Goal: Task Accomplishment & Management: Manage account settings

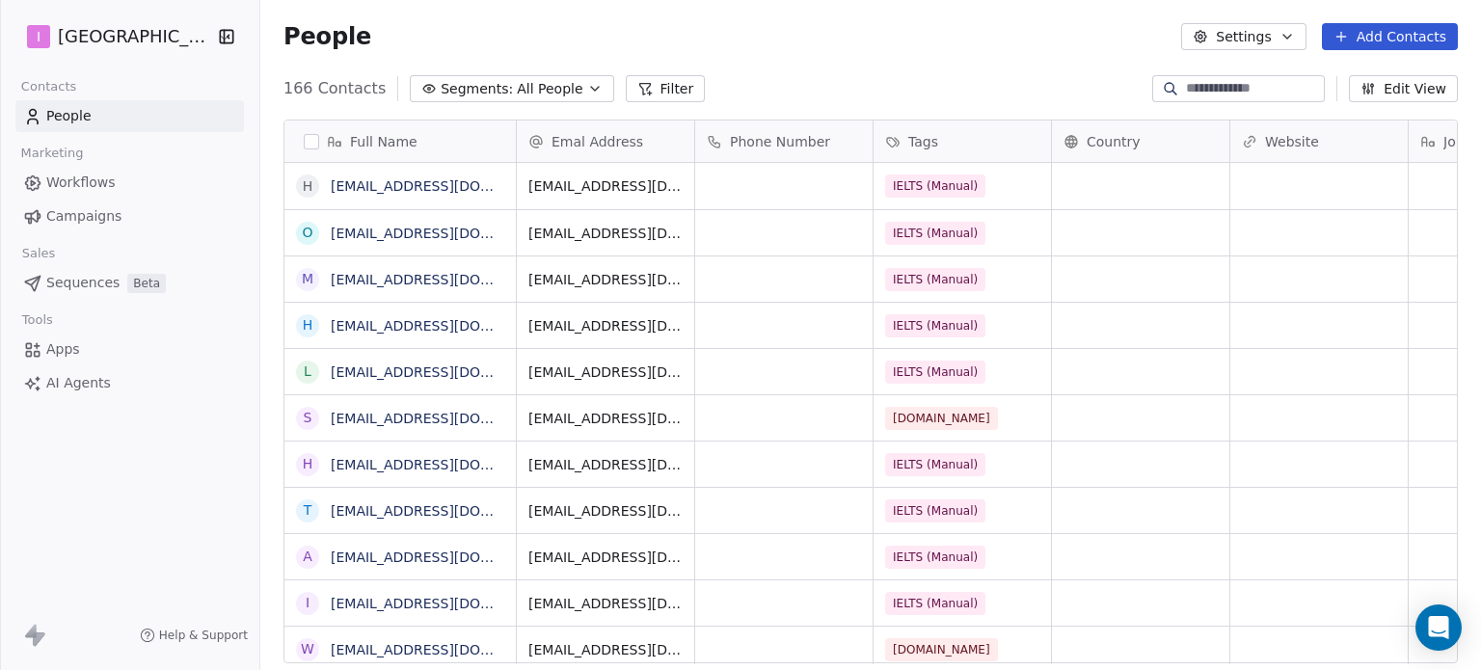
scroll to position [575, 1205]
click at [1367, 27] on button "Add Contacts" at bounding box center [1390, 36] width 136 height 27
click at [1376, 75] on span "Create new contact" at bounding box center [1400, 78] width 132 height 20
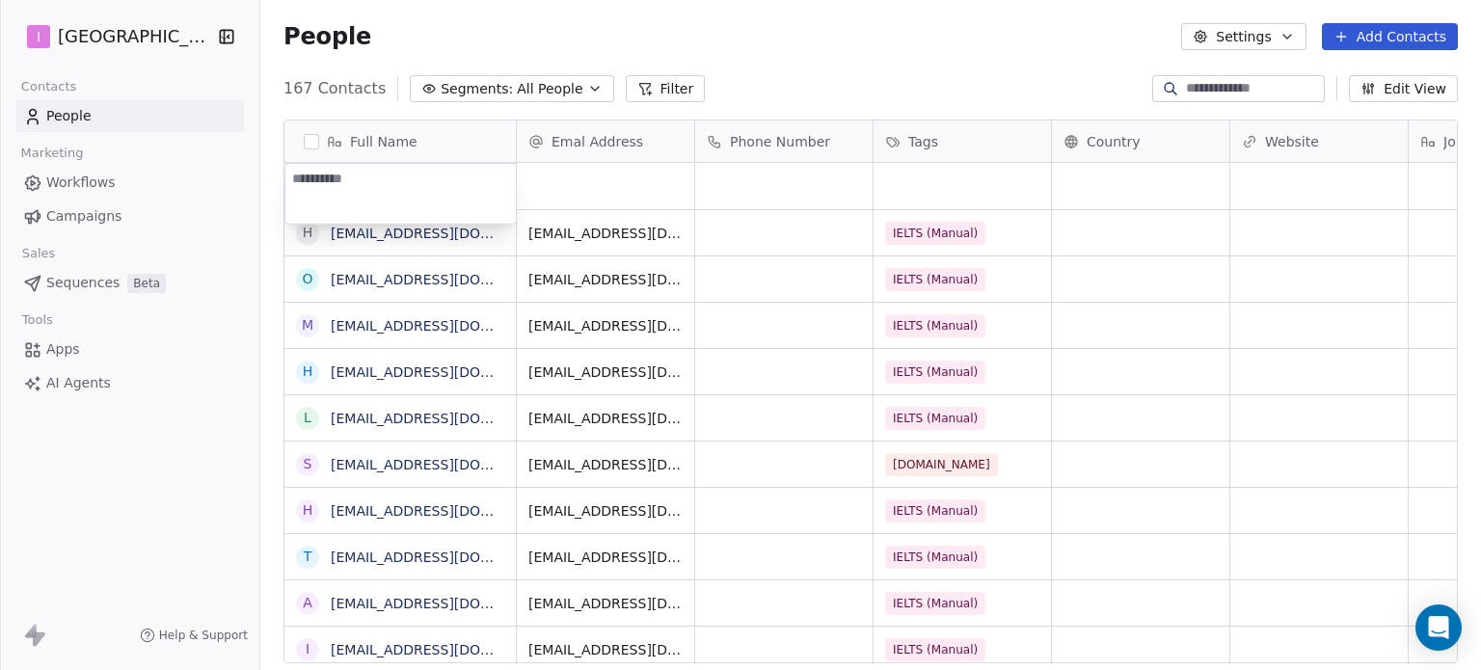
type textarea "**********"
click at [585, 182] on html "I IELTS University Contacts People Marketing Workflows Campaigns Sales Sequence…" at bounding box center [740, 335] width 1481 height 670
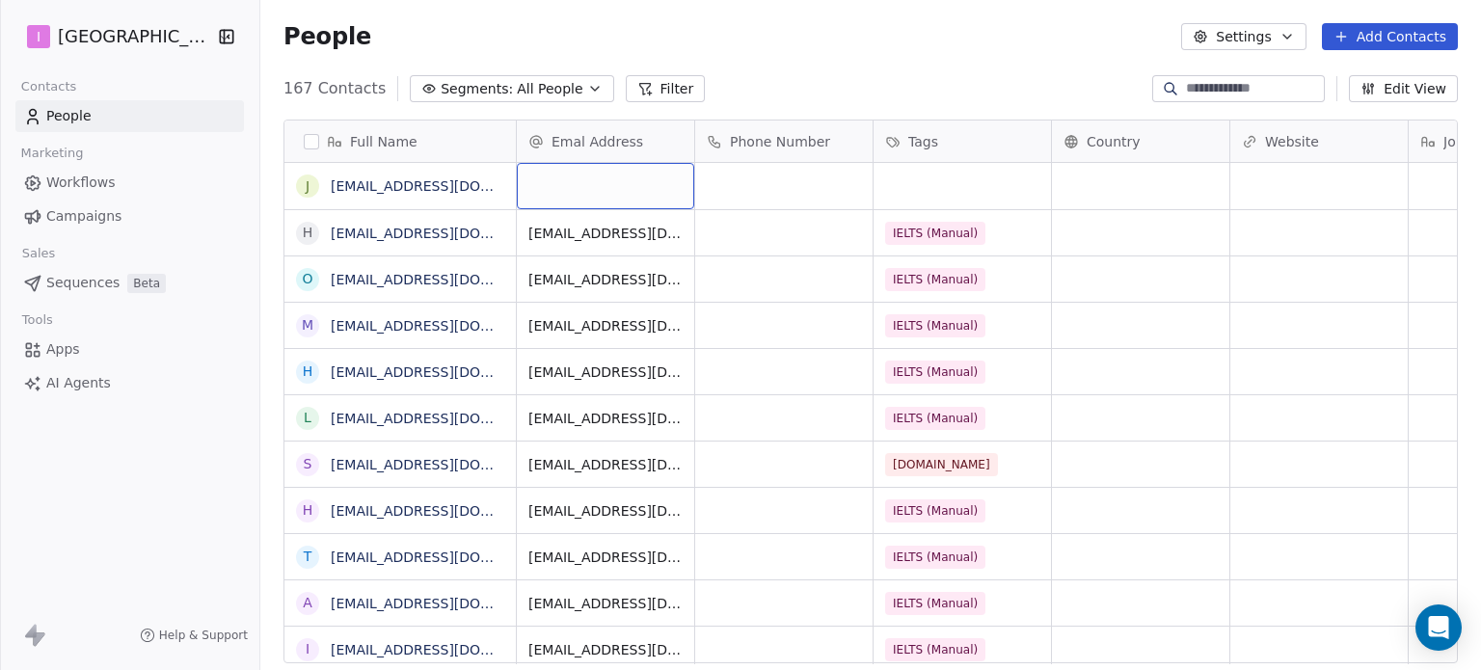
click at [585, 182] on div "grid" at bounding box center [605, 186] width 177 height 46
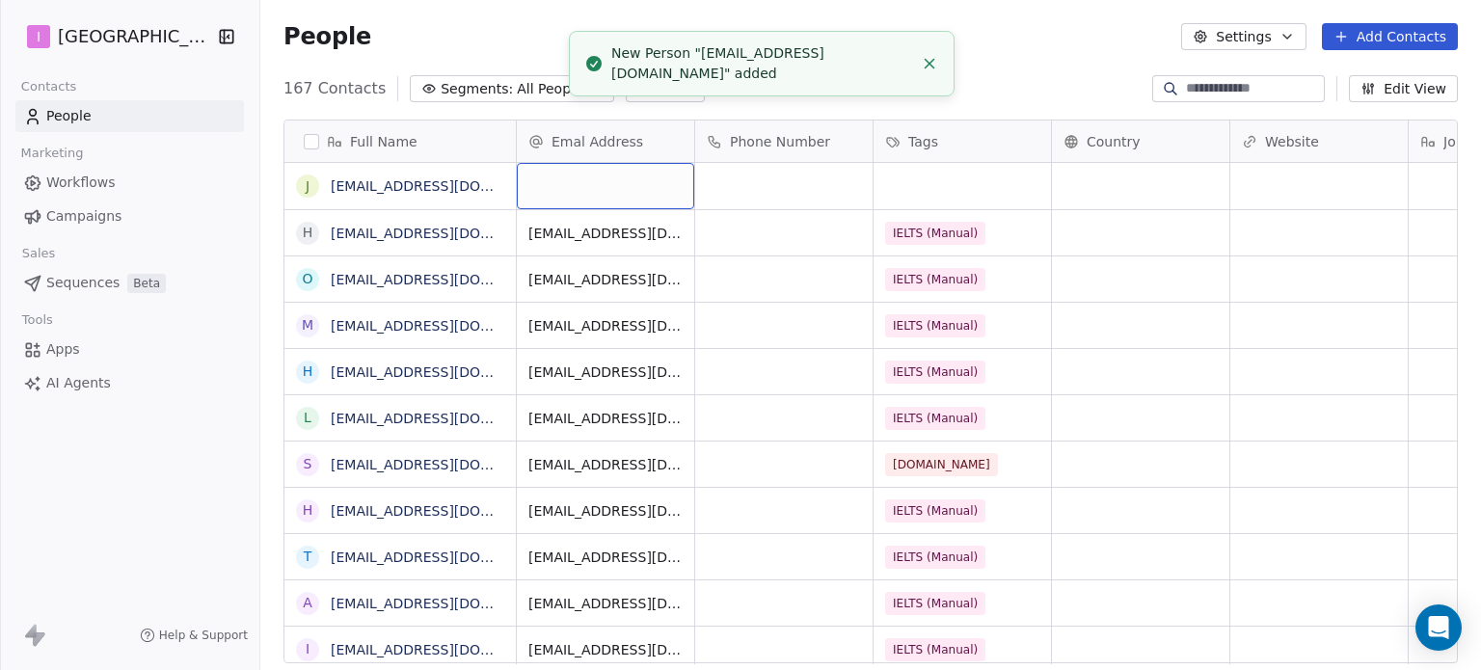
click at [585, 182] on div "grid" at bounding box center [605, 186] width 177 height 46
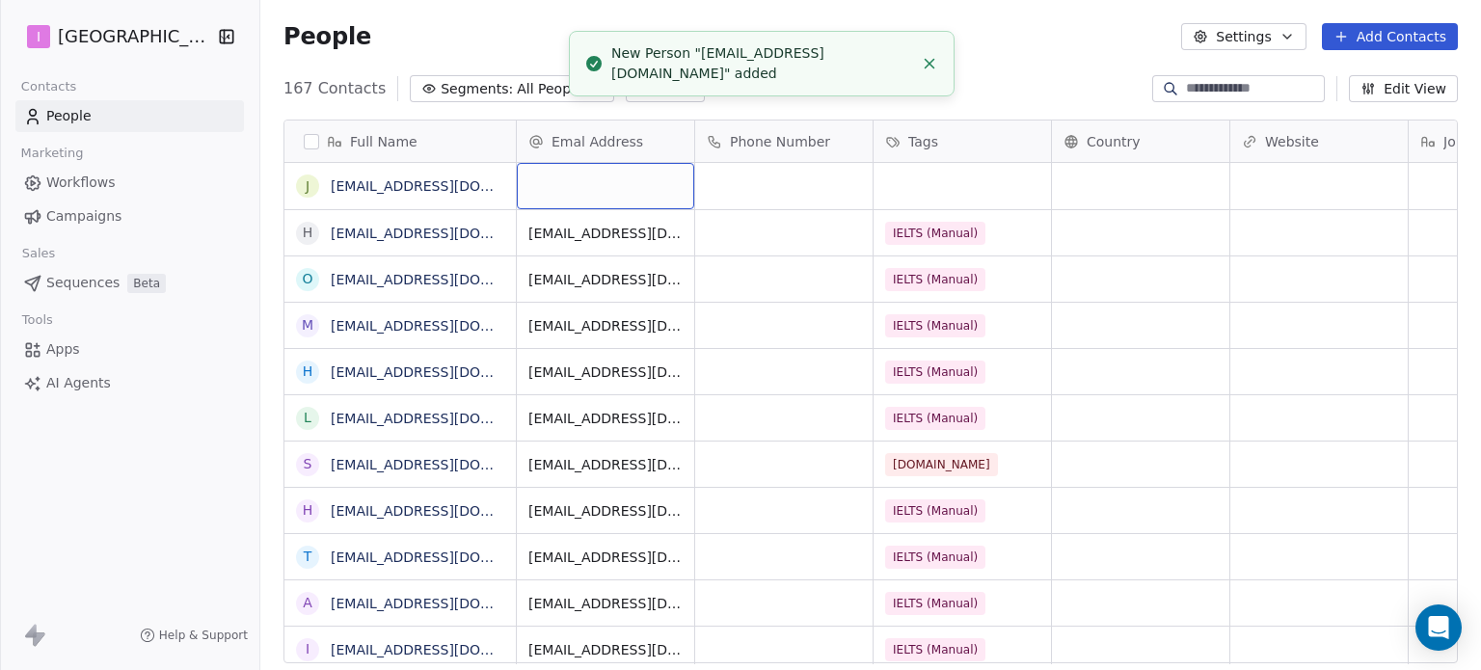
click at [585, 182] on div "grid" at bounding box center [605, 186] width 177 height 46
type input "**********"
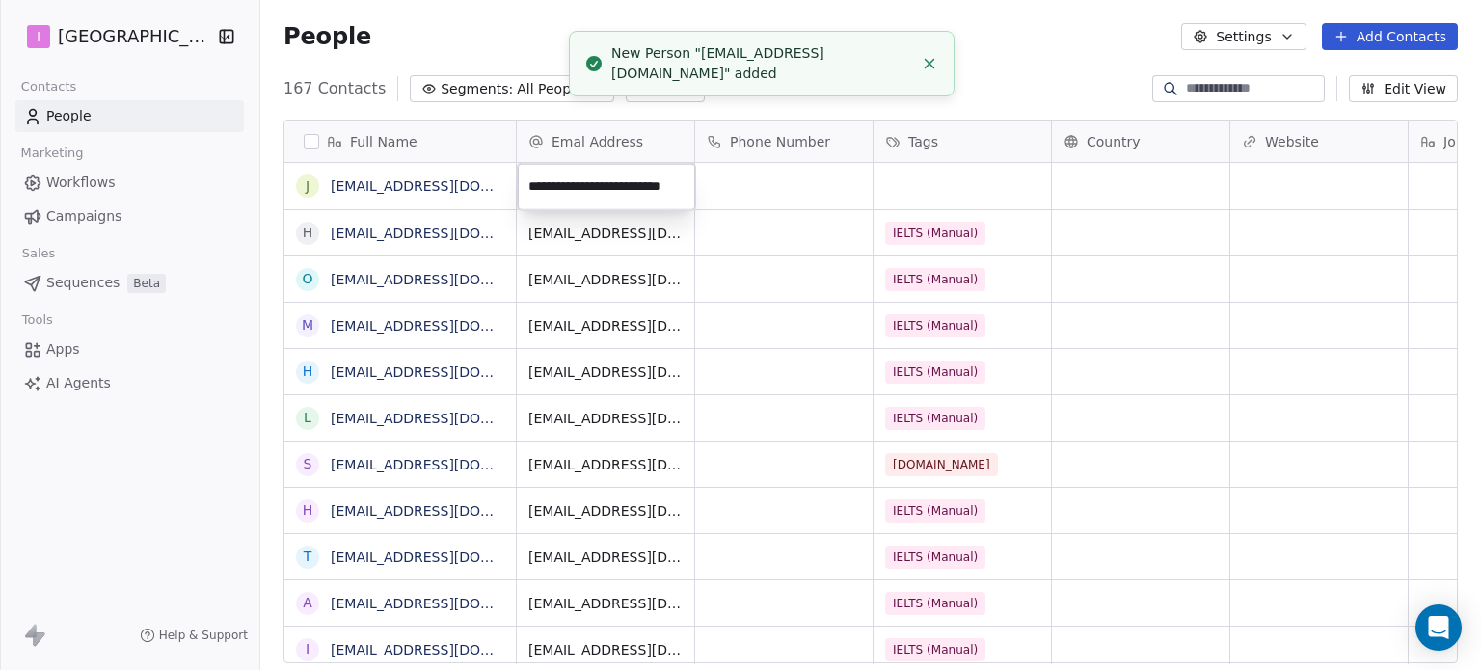
click at [911, 170] on html "I IELTS University Contacts People Marketing Workflows Campaigns Sales Sequence…" at bounding box center [740, 335] width 1481 height 670
click at [899, 149] on div at bounding box center [899, 149] width 0 height 0
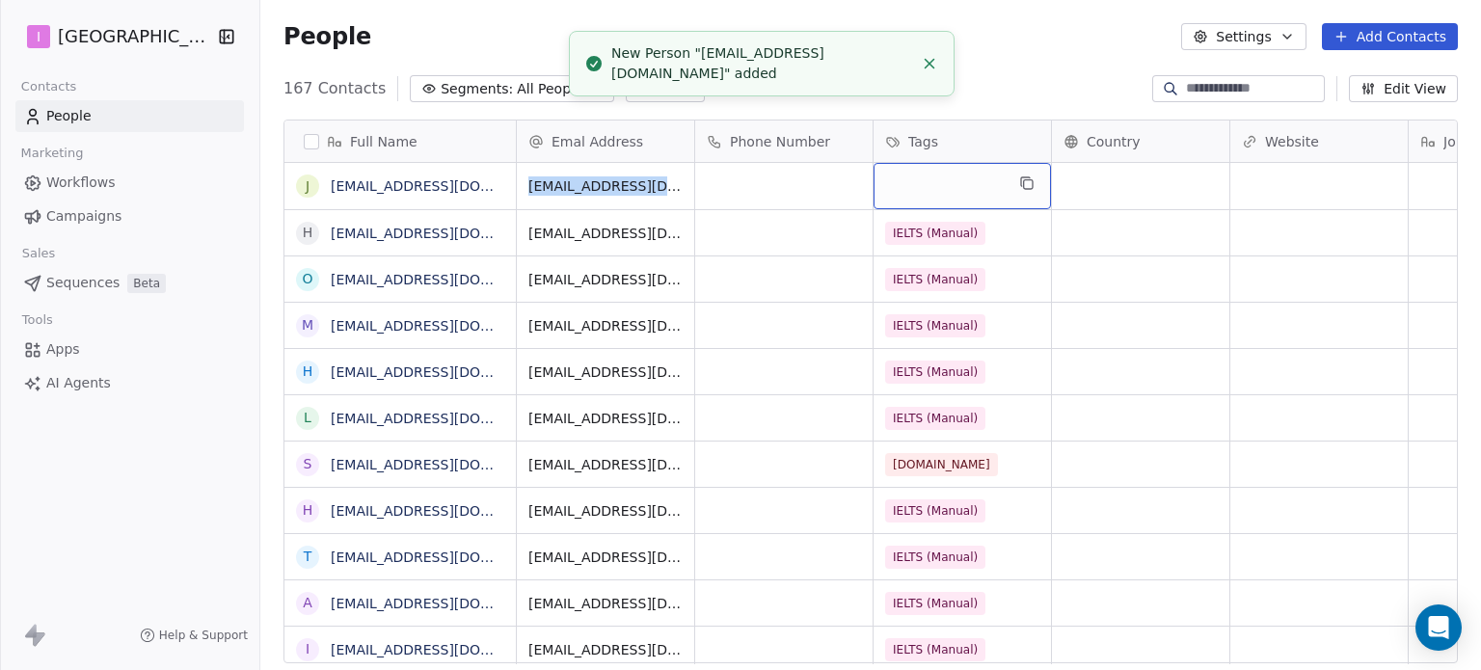
click at [922, 174] on div "grid" at bounding box center [962, 186] width 177 height 46
click at [921, 174] on div "grid" at bounding box center [962, 186] width 177 height 46
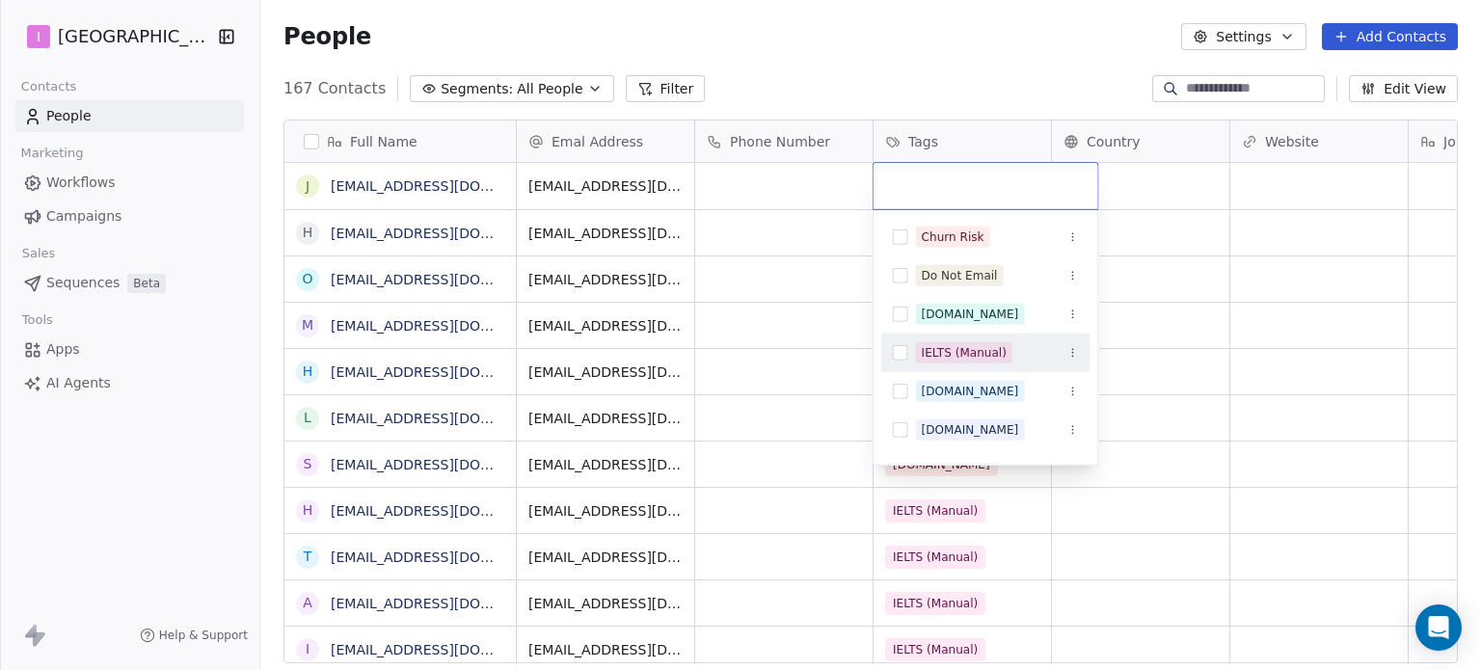
click at [933, 350] on div "IELTS (Manual)" at bounding box center [964, 352] width 85 height 17
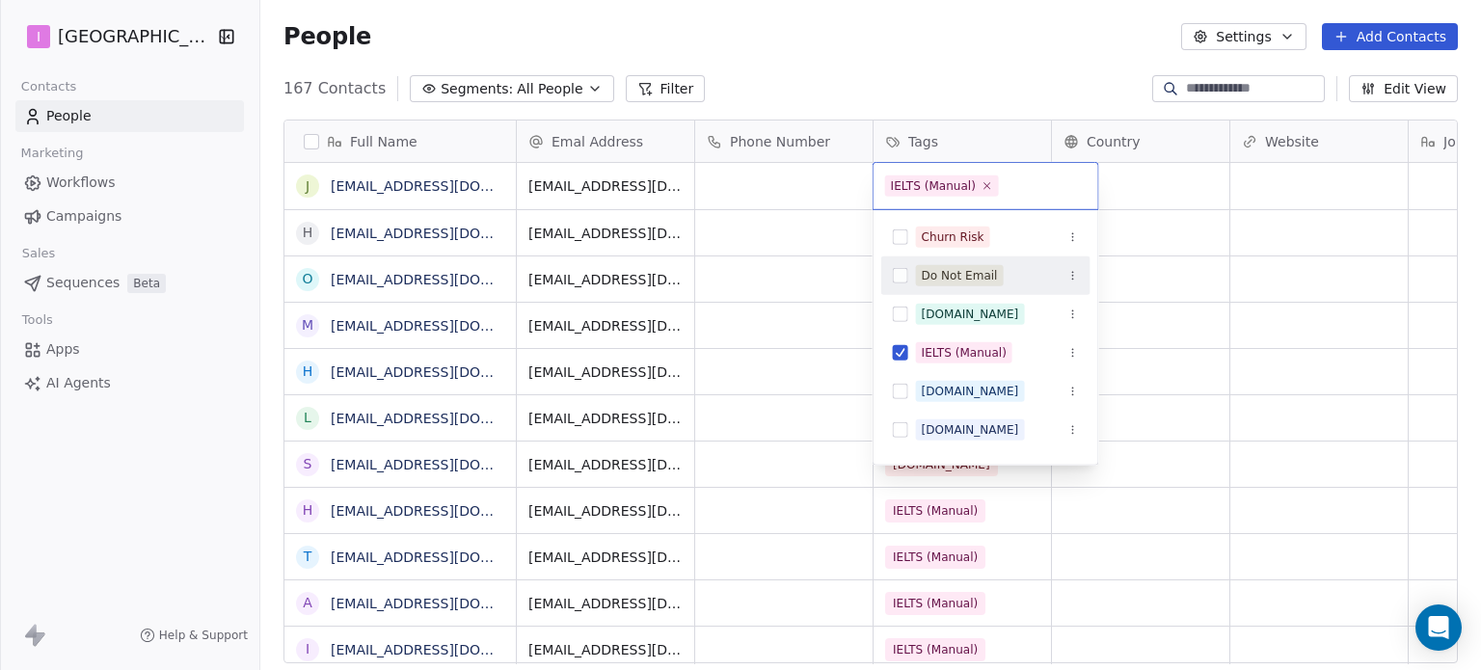
click at [932, 69] on html "I IELTS University Contacts People Marketing Workflows Campaigns Sales Sequence…" at bounding box center [740, 335] width 1481 height 670
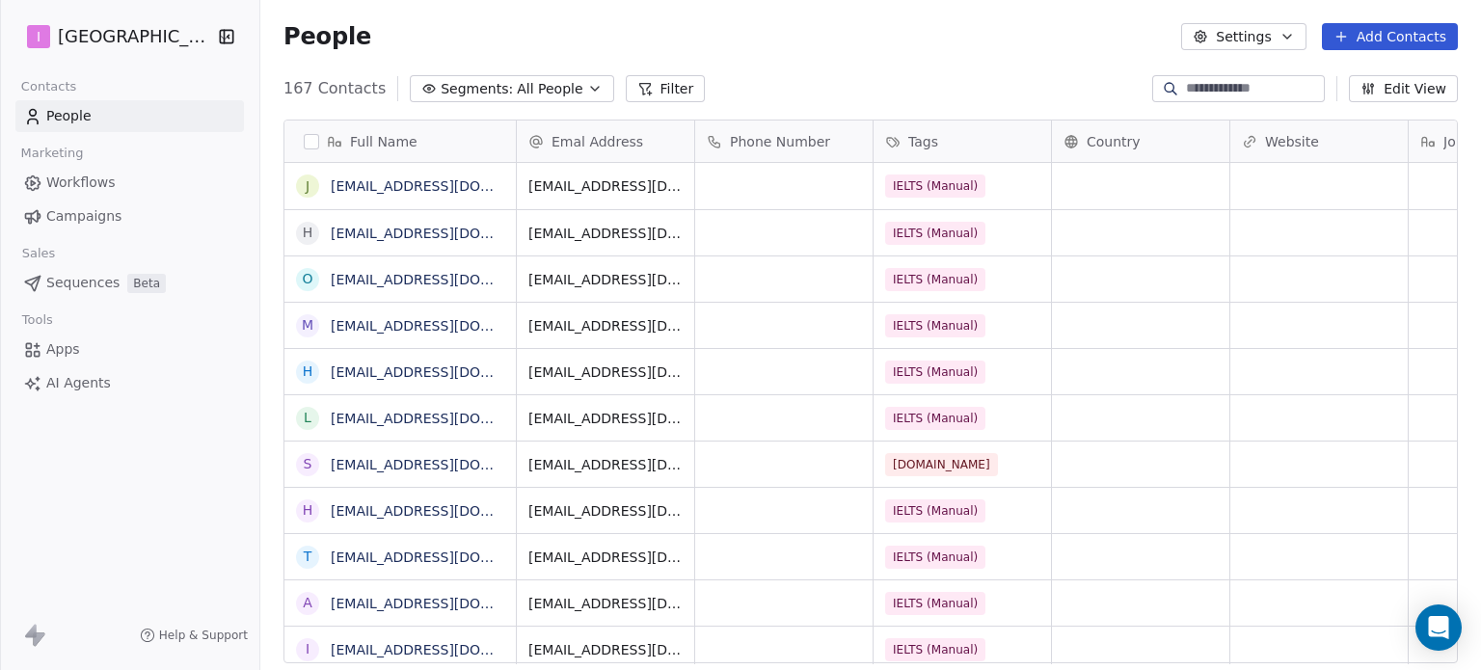
click at [1373, 37] on button "Add Contacts" at bounding box center [1390, 36] width 136 height 27
click at [1364, 79] on span "Create new contact" at bounding box center [1400, 78] width 132 height 20
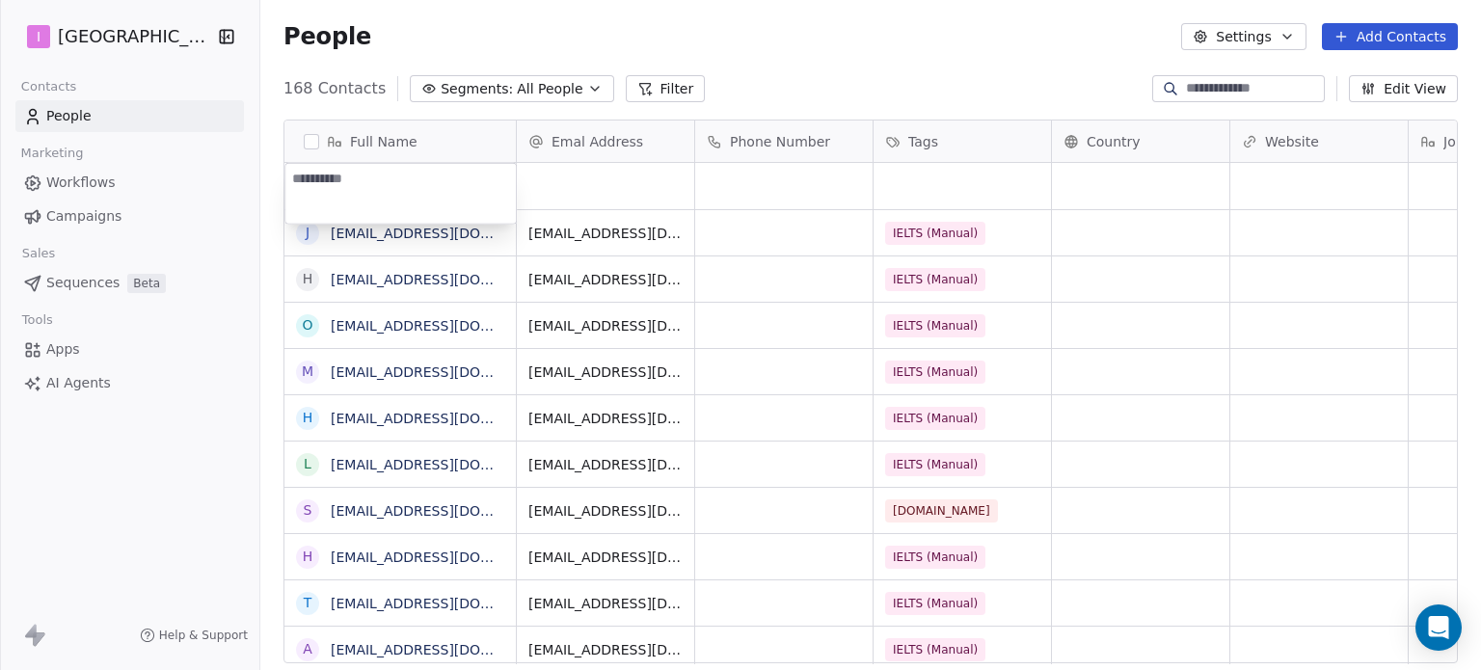
type textarea "**********"
click at [578, 181] on html "I IELTS University Contacts People Marketing Workflows Campaigns Sales Sequence…" at bounding box center [740, 335] width 1481 height 670
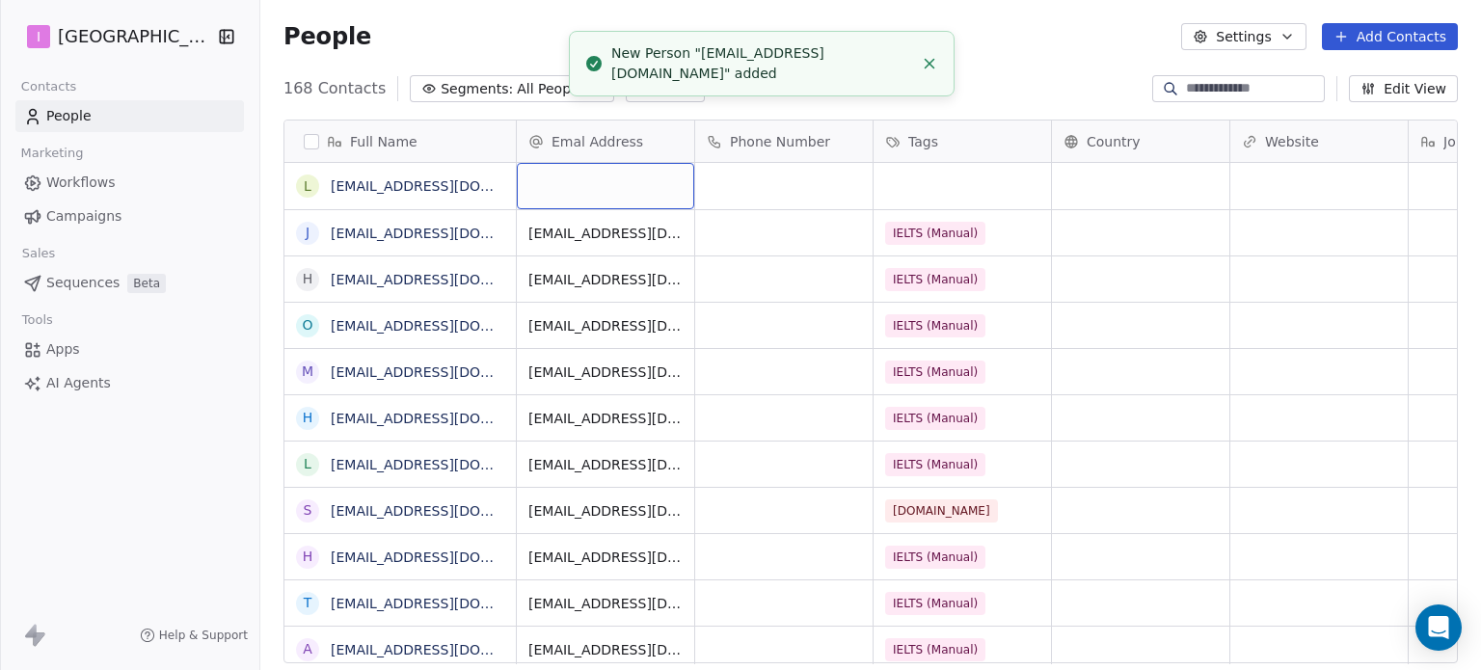
click at [579, 179] on div "grid" at bounding box center [605, 186] width 177 height 46
click at [579, 179] on input "email" at bounding box center [607, 187] width 170 height 39
type input "**********"
click at [935, 181] on html "I IELTS University Contacts People Marketing Workflows Campaigns Sales Sequence…" at bounding box center [740, 335] width 1481 height 670
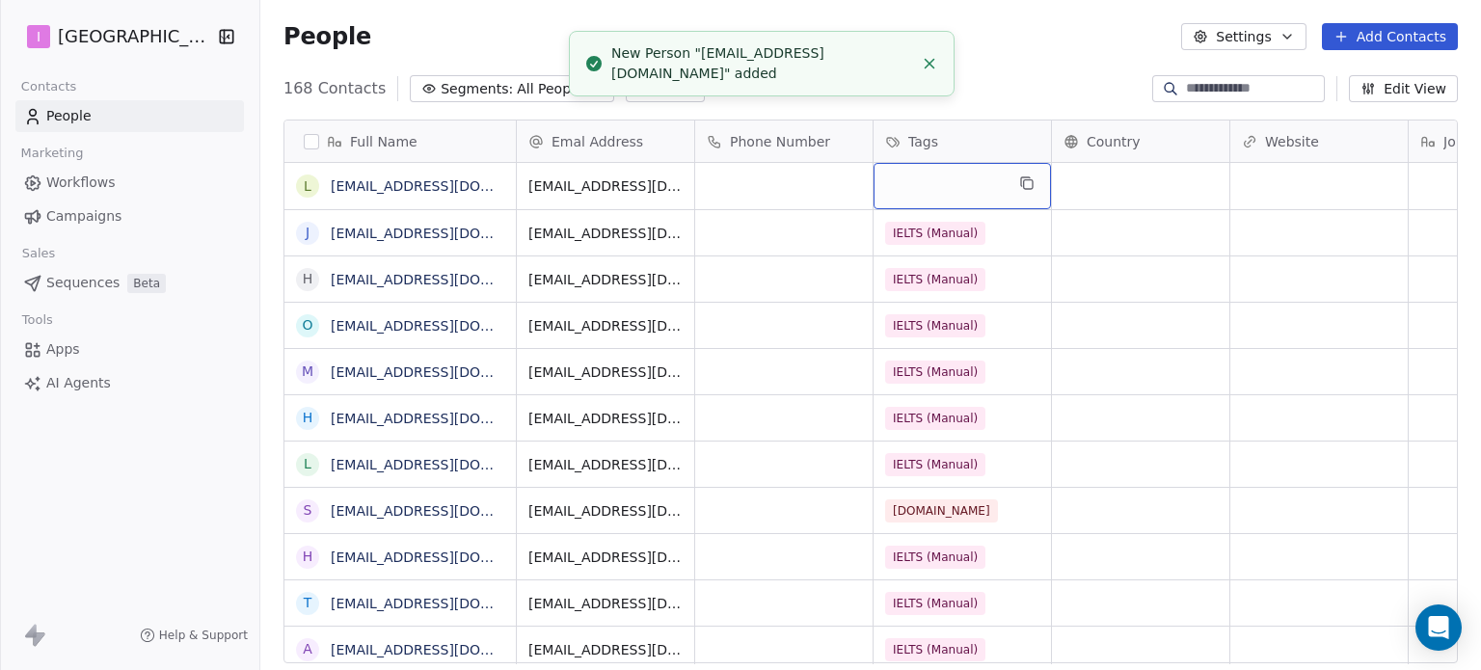
click at [935, 181] on div "grid" at bounding box center [962, 186] width 177 height 46
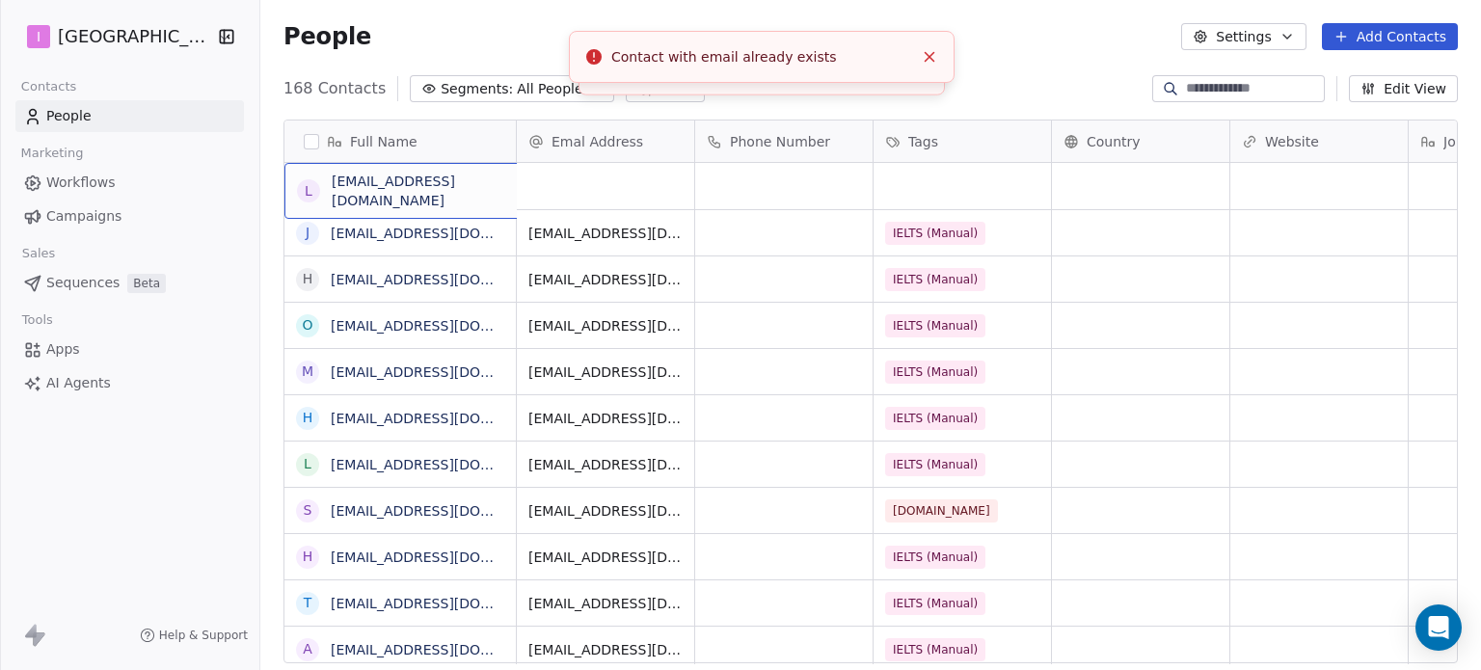
click at [465, 184] on span "[EMAIL_ADDRESS][DOMAIN_NAME]" at bounding box center [429, 191] width 195 height 39
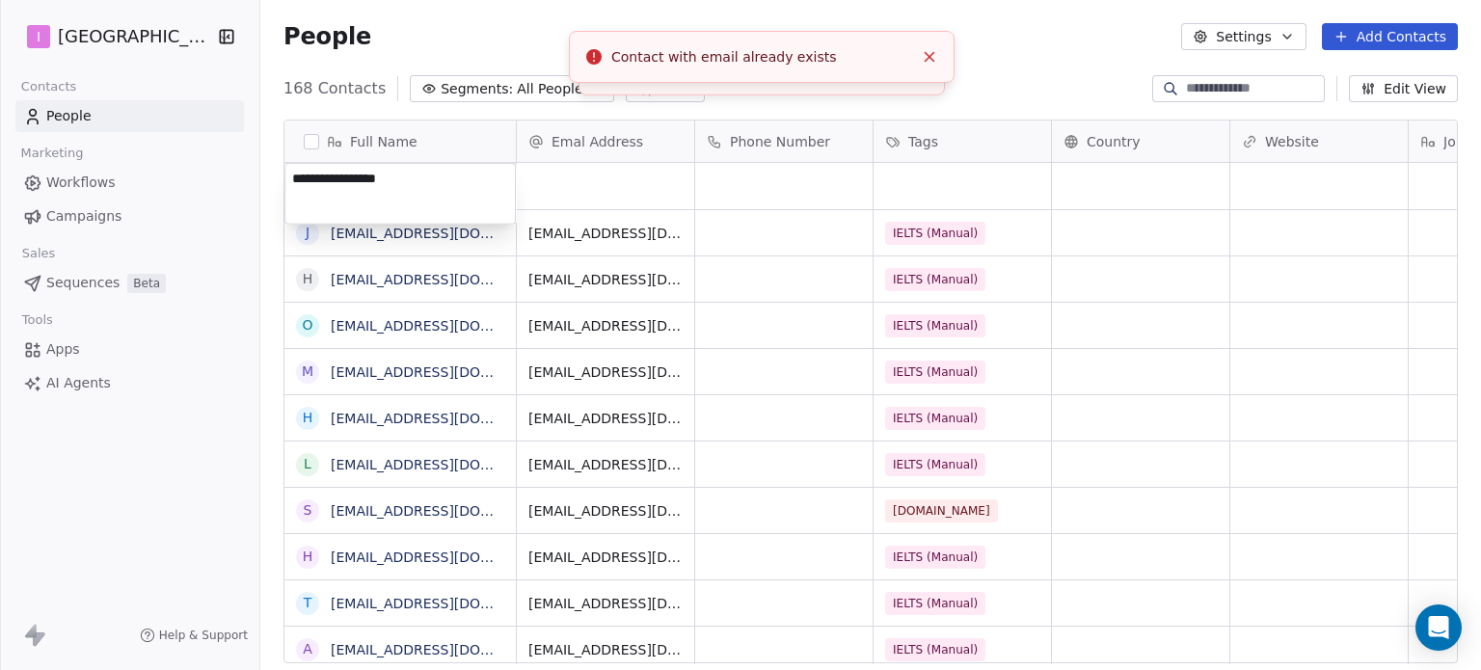
click at [465, 184] on textarea "**********" at bounding box center [400, 194] width 230 height 60
click at [235, 155] on html "I IELTS University Contacts People Marketing Workflows Campaigns Sales Sequence…" at bounding box center [740, 335] width 1481 height 670
click at [244, 123] on html "I IELTS University Contacts People Marketing Workflows Campaigns Sales Sequence…" at bounding box center [740, 335] width 1481 height 670
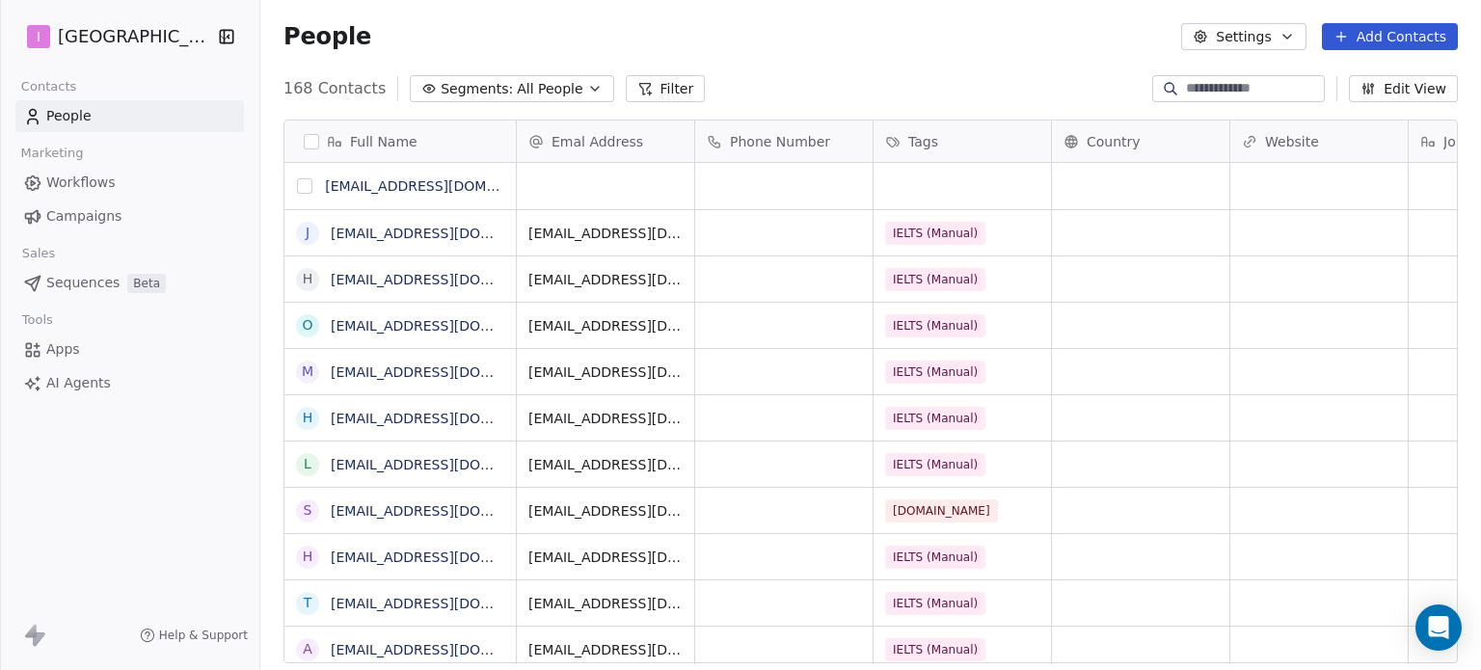
click at [304, 188] on button "grid" at bounding box center [304, 185] width 15 height 15
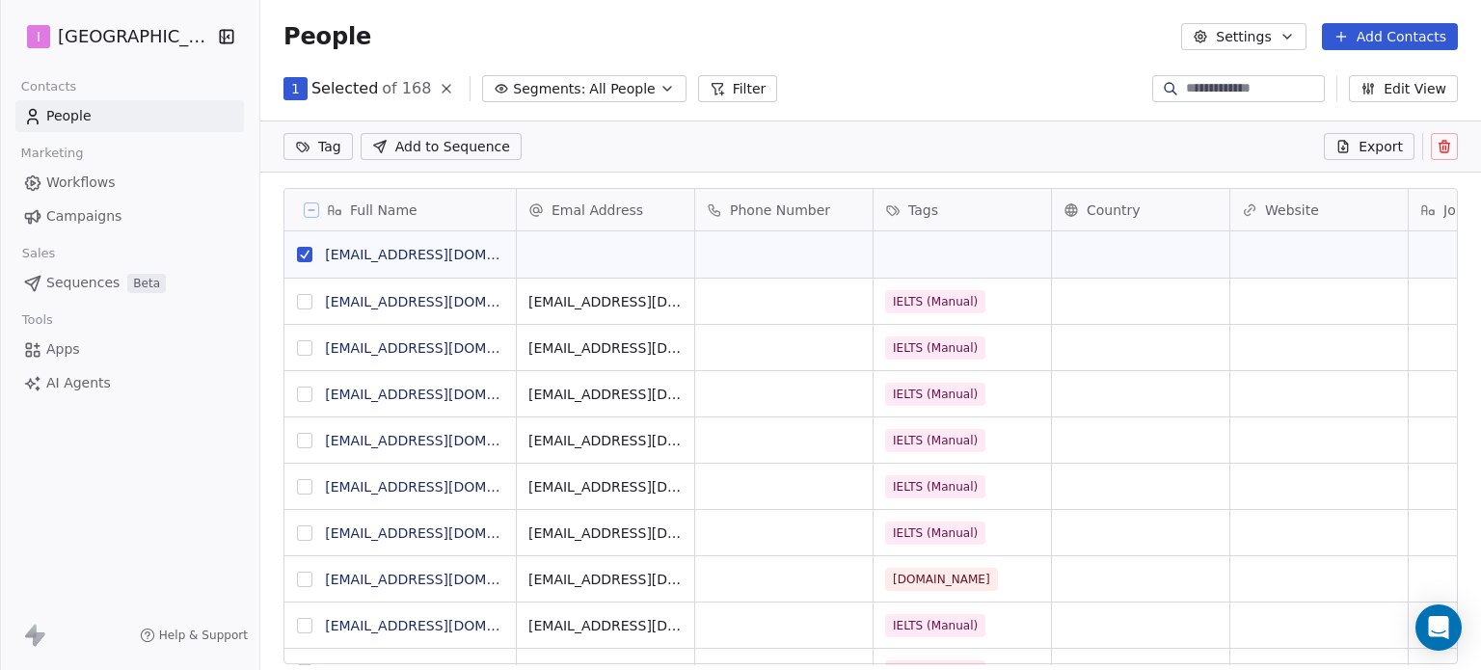
click at [1445, 141] on icon at bounding box center [1445, 142] width 4 height 3
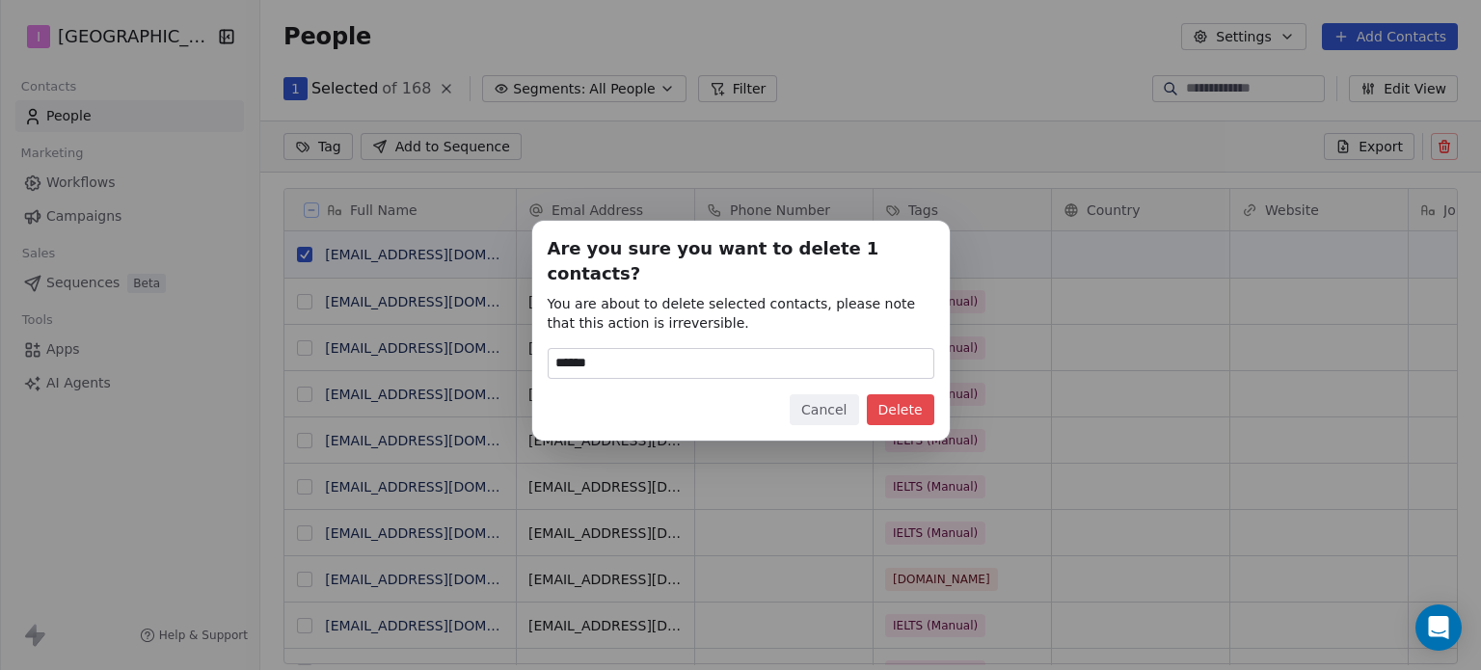
type input "******"
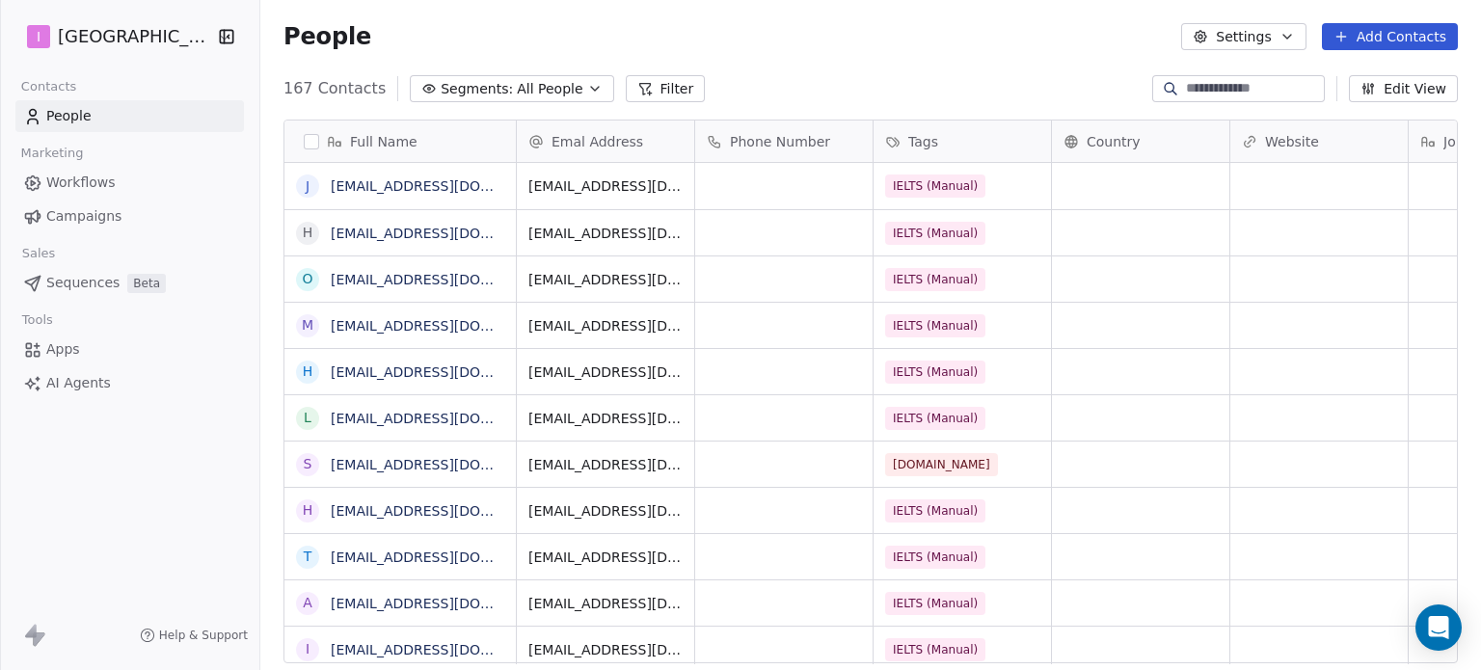
scroll to position [575, 1205]
click at [1393, 37] on button "Add Contacts" at bounding box center [1390, 36] width 136 height 27
drag, startPoint x: 1385, startPoint y: 85, endPoint x: 1041, endPoint y: 111, distance: 344.3
click at [1385, 84] on span "Create new contact" at bounding box center [1400, 78] width 132 height 20
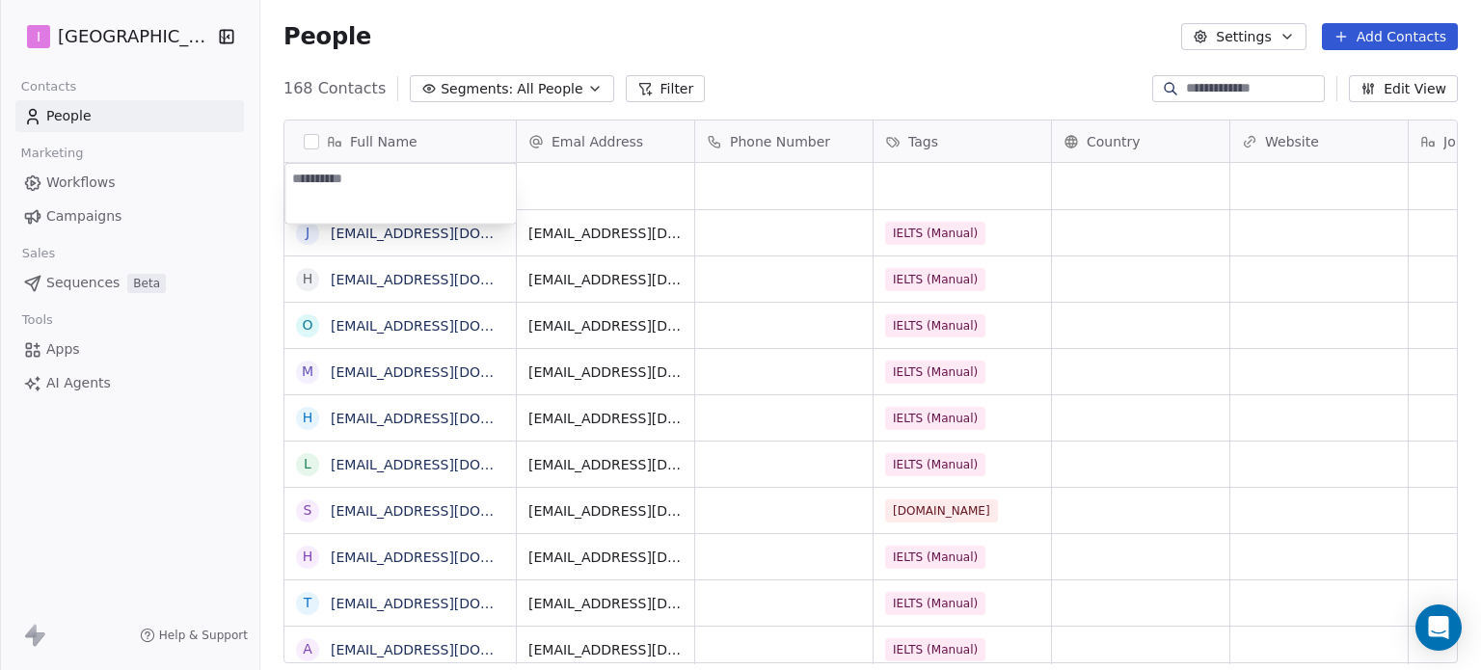
type textarea "**********"
click at [580, 178] on html "I IELTS University Contacts People Marketing Workflows Campaigns Sales Sequence…" at bounding box center [740, 335] width 1481 height 670
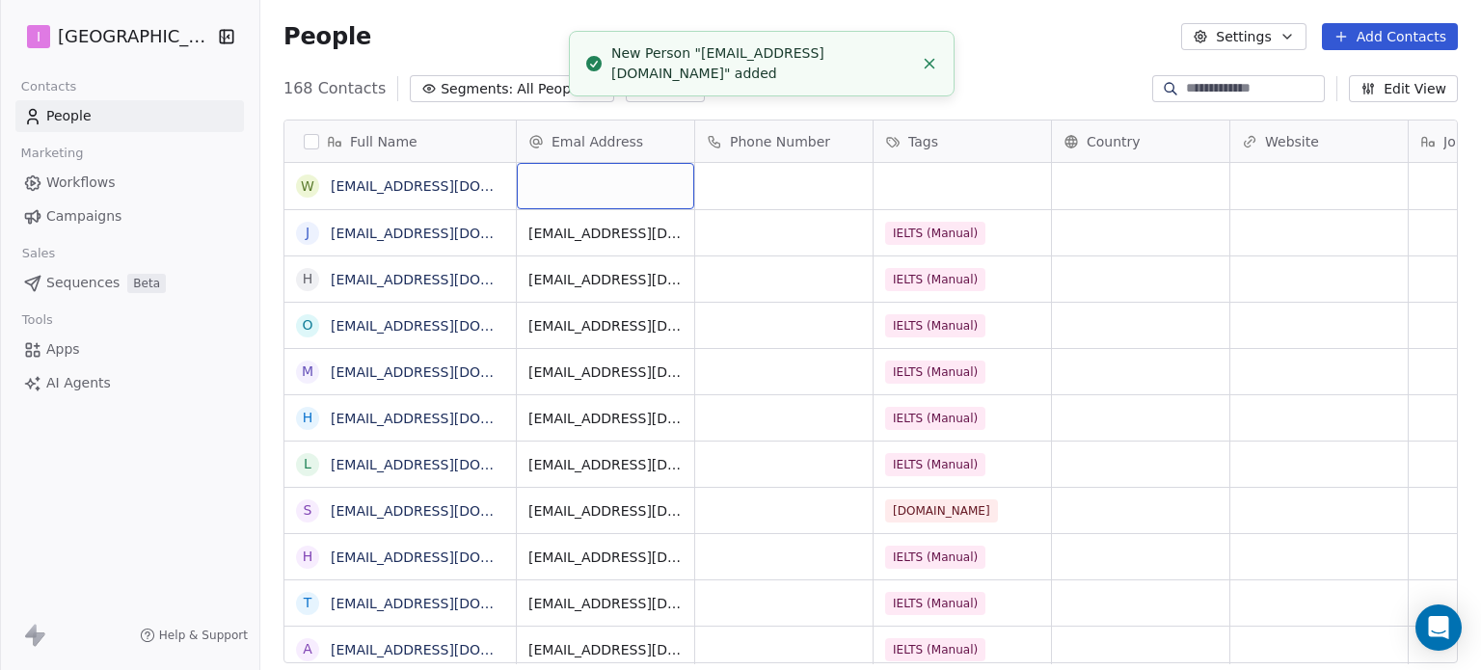
click at [580, 177] on div "grid" at bounding box center [605, 186] width 177 height 46
click at [582, 184] on div "grid" at bounding box center [605, 186] width 177 height 46
click at [582, 184] on input "email" at bounding box center [607, 187] width 170 height 39
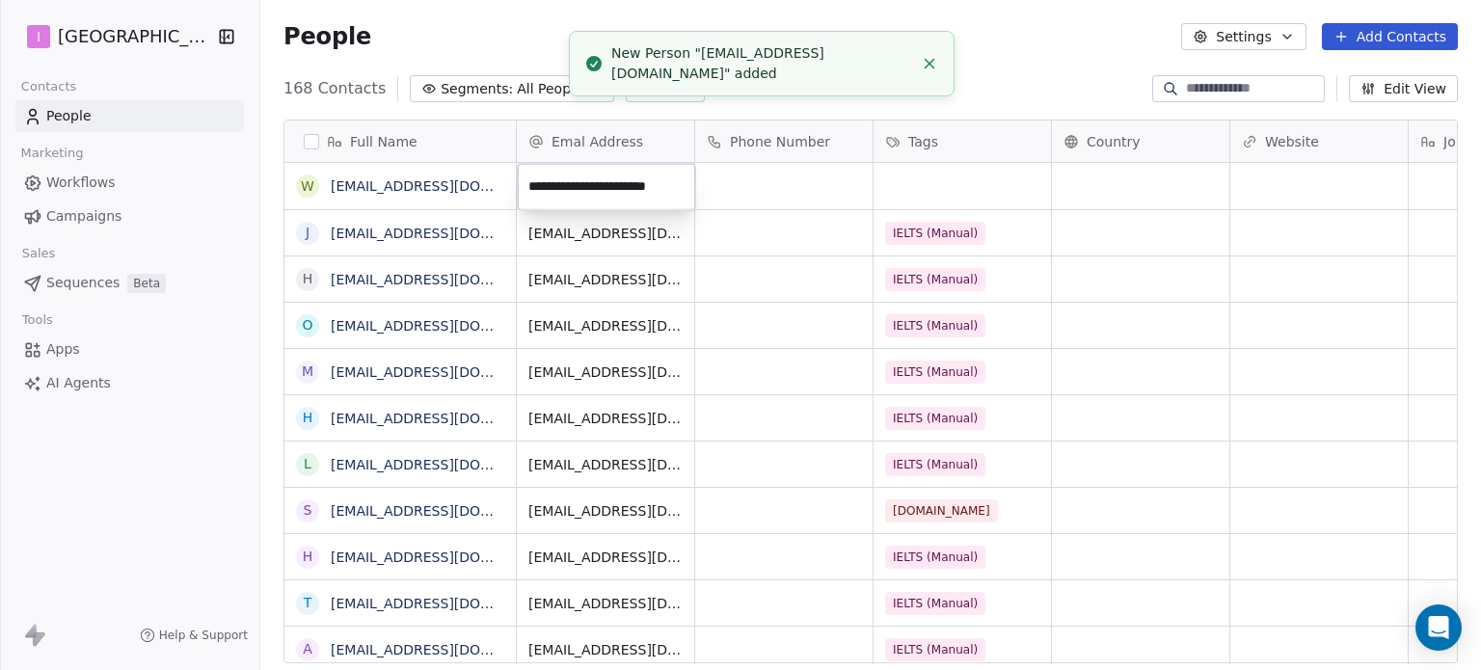
scroll to position [0, 27]
type input "**********"
click at [943, 182] on html "I IELTS University Contacts People Marketing Workflows Campaigns Sales Sequence…" at bounding box center [740, 335] width 1481 height 670
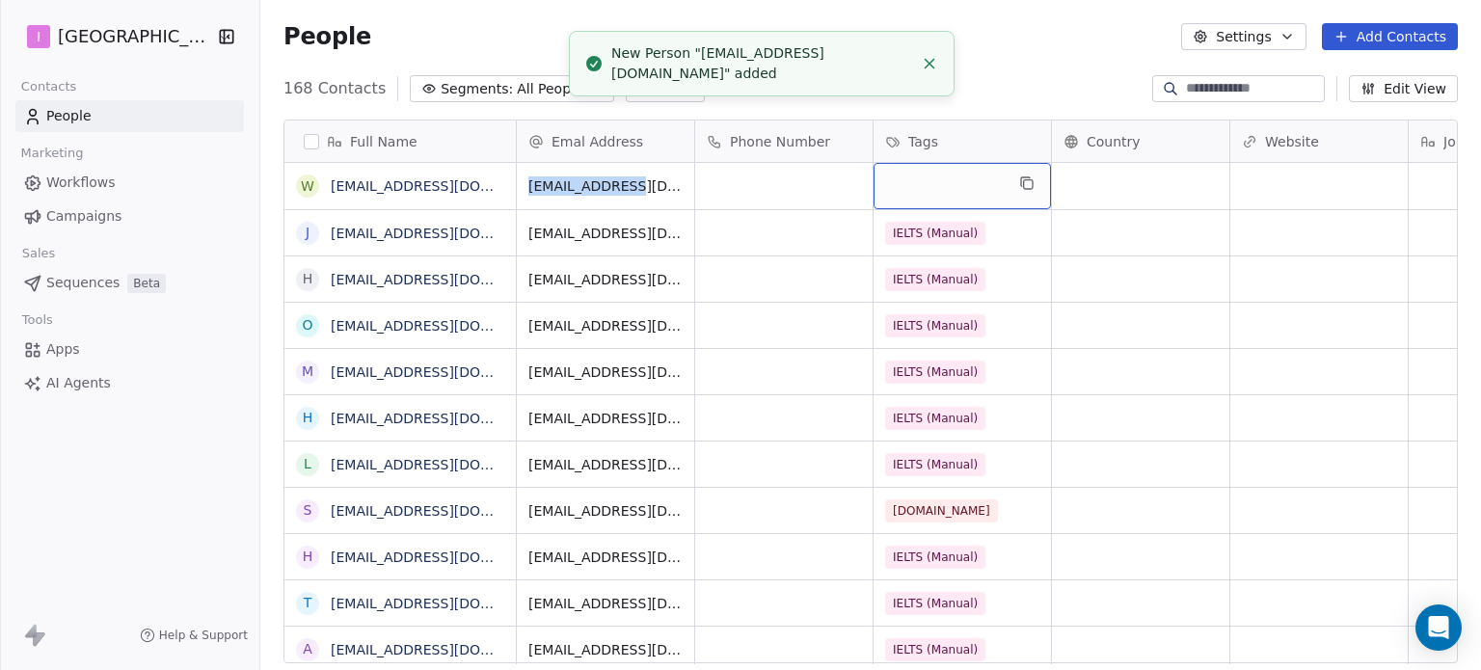
click at [943, 182] on div "grid" at bounding box center [962, 186] width 177 height 46
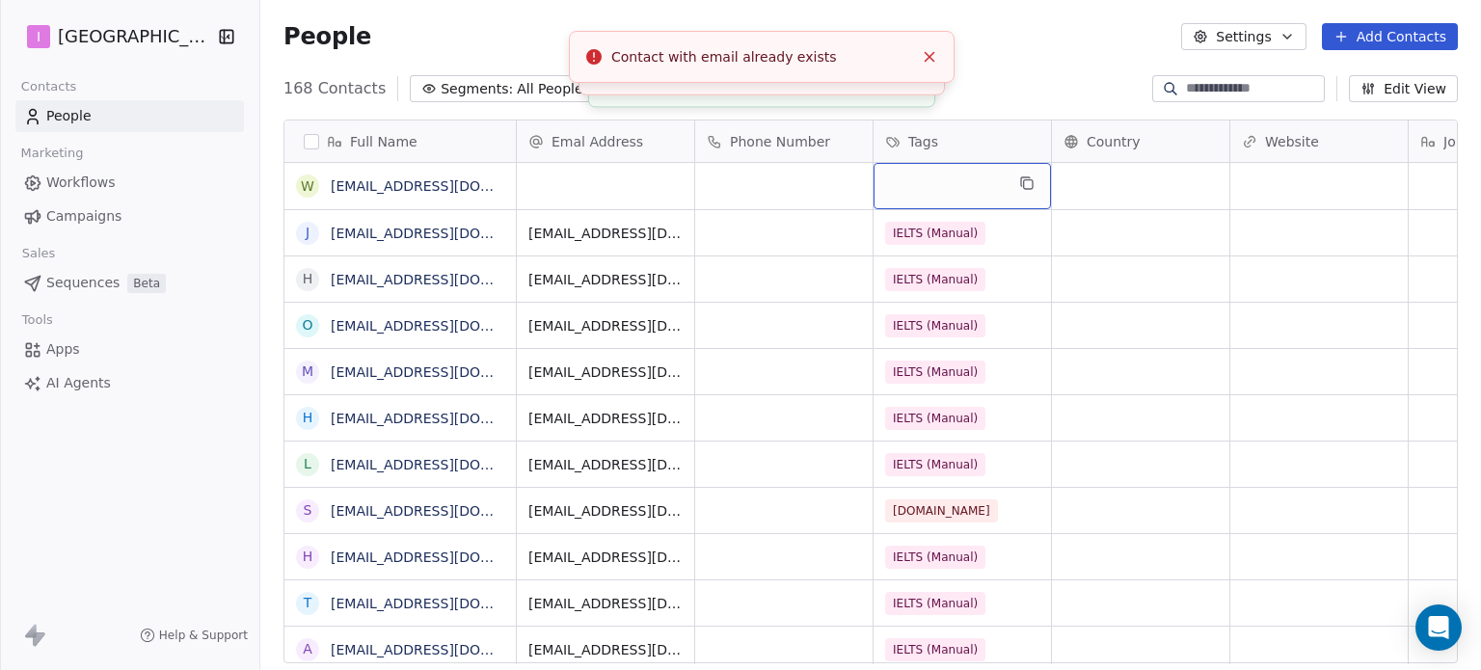
click at [943, 181] on div "grid" at bounding box center [962, 186] width 177 height 46
click at [476, 186] on link "[EMAIL_ADDRESS][DOMAIN_NAME]" at bounding box center [449, 185] width 236 height 15
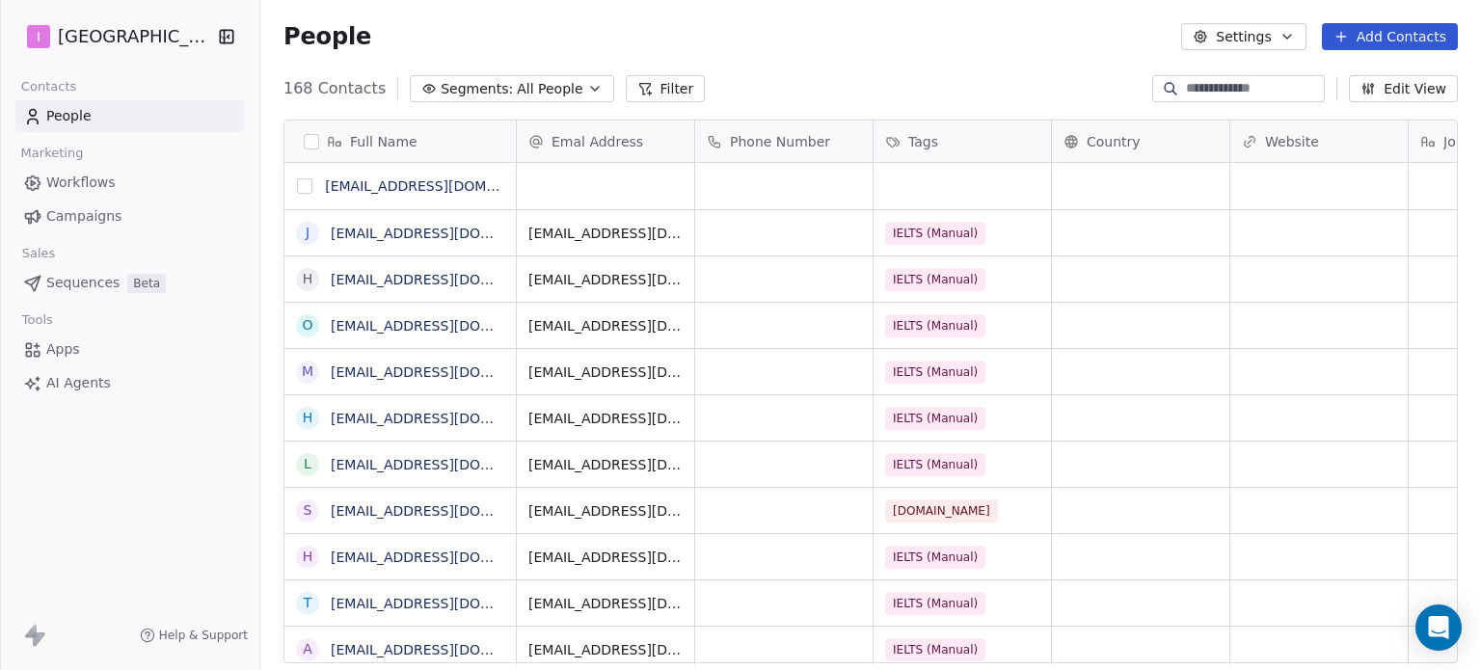
click at [300, 188] on button "grid" at bounding box center [304, 185] width 15 height 15
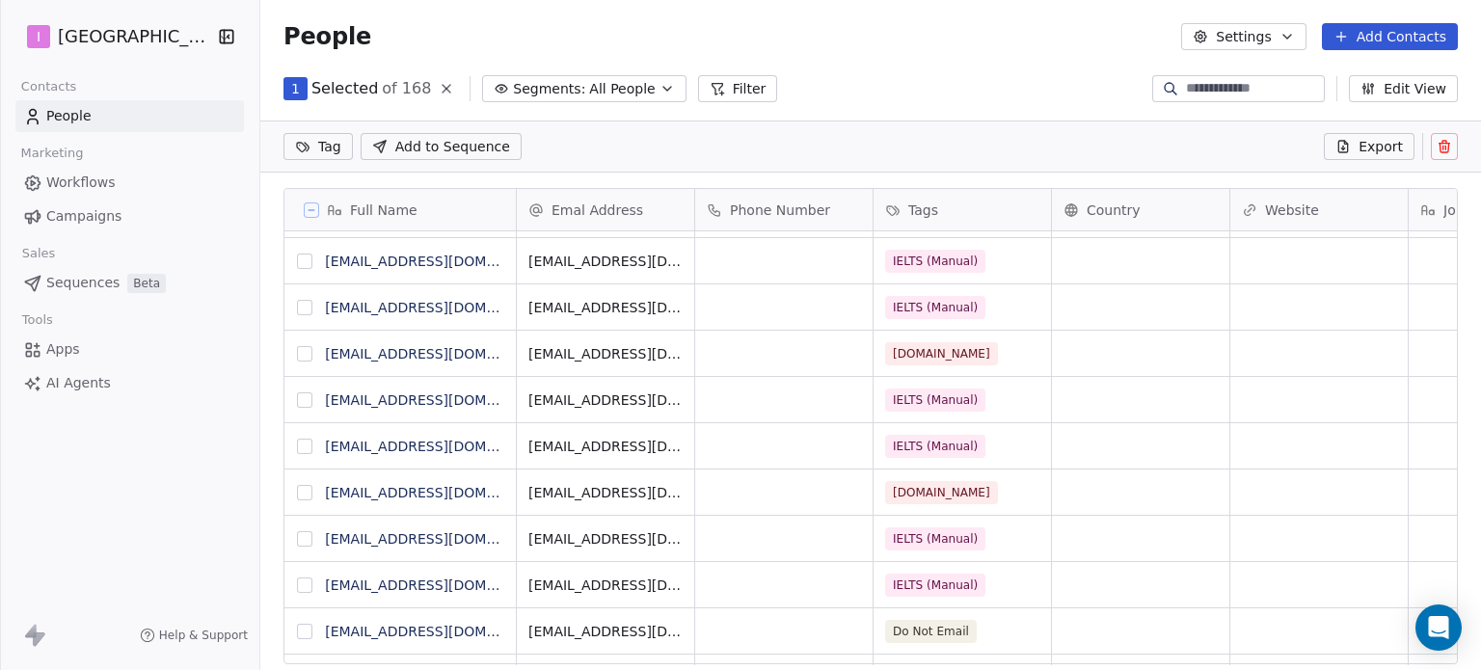
scroll to position [0, 0]
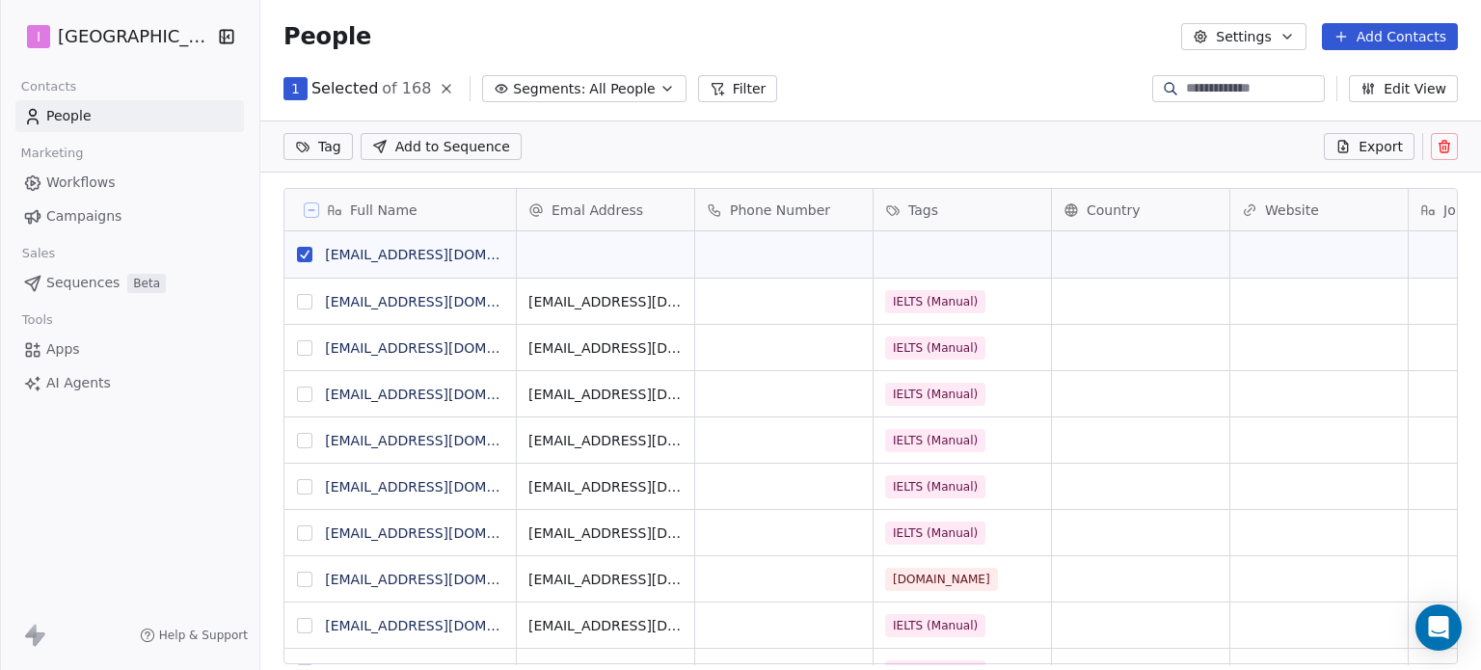
click at [308, 256] on button "grid" at bounding box center [304, 254] width 15 height 15
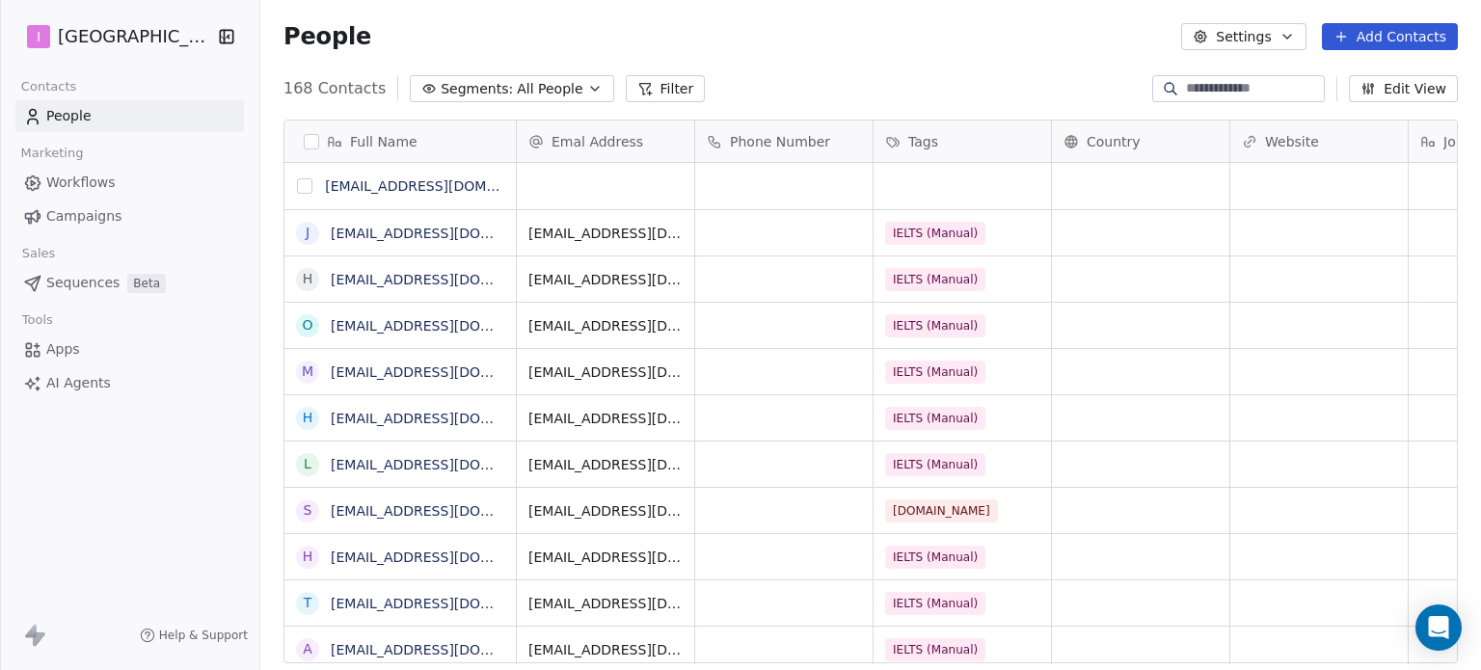
click at [301, 185] on button "grid" at bounding box center [304, 185] width 15 height 15
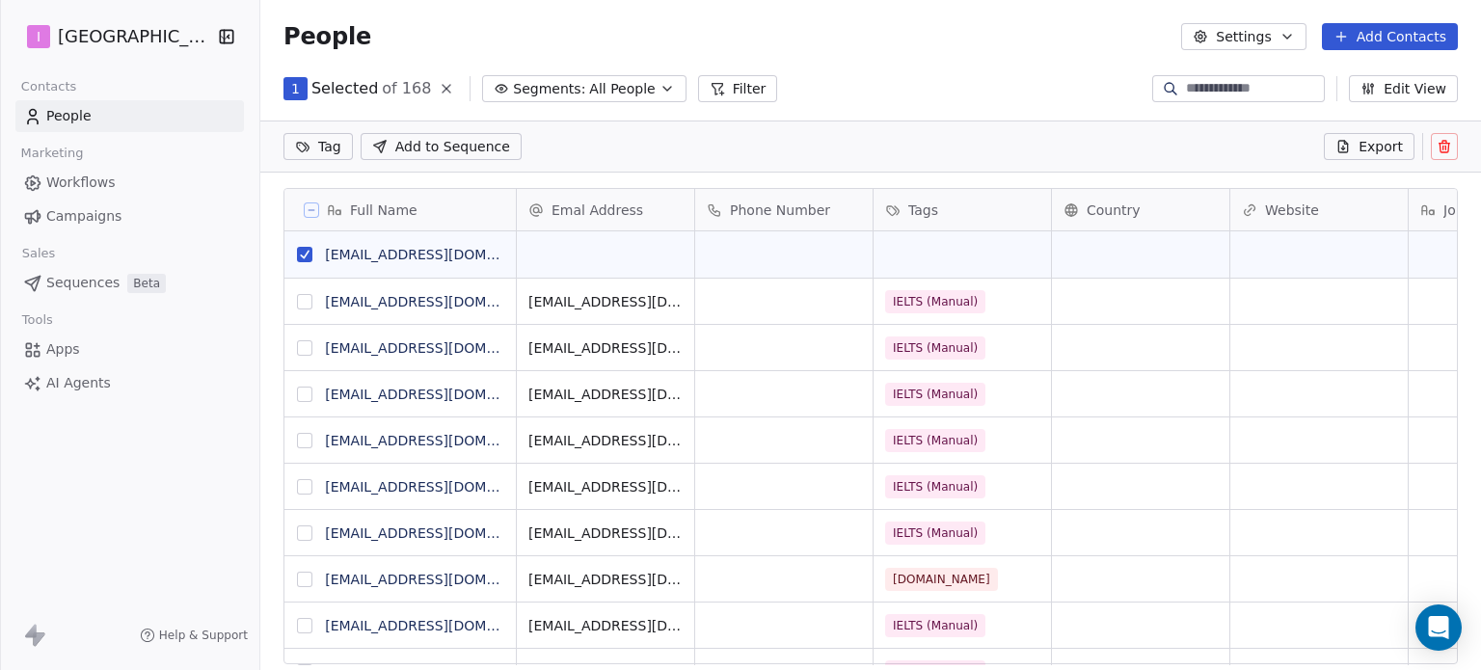
scroll to position [15, 15]
click at [1450, 149] on icon at bounding box center [1444, 146] width 15 height 15
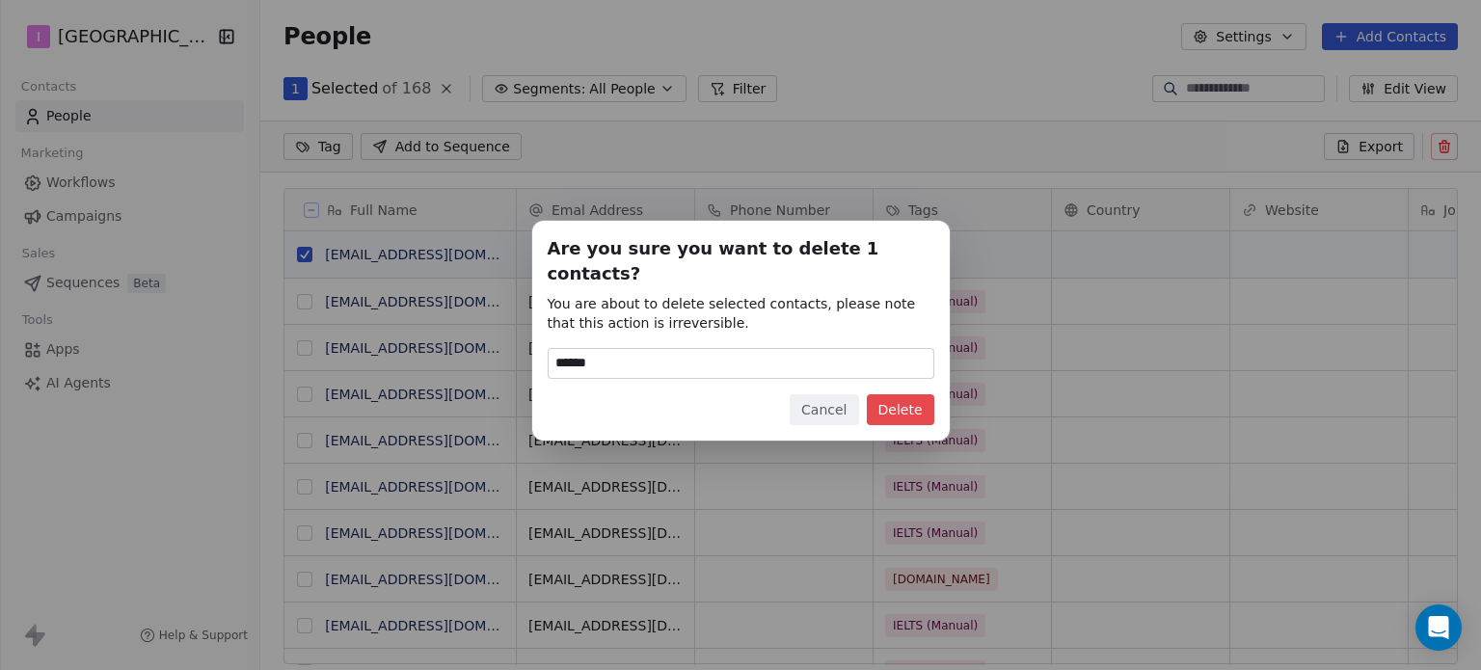
type input "******"
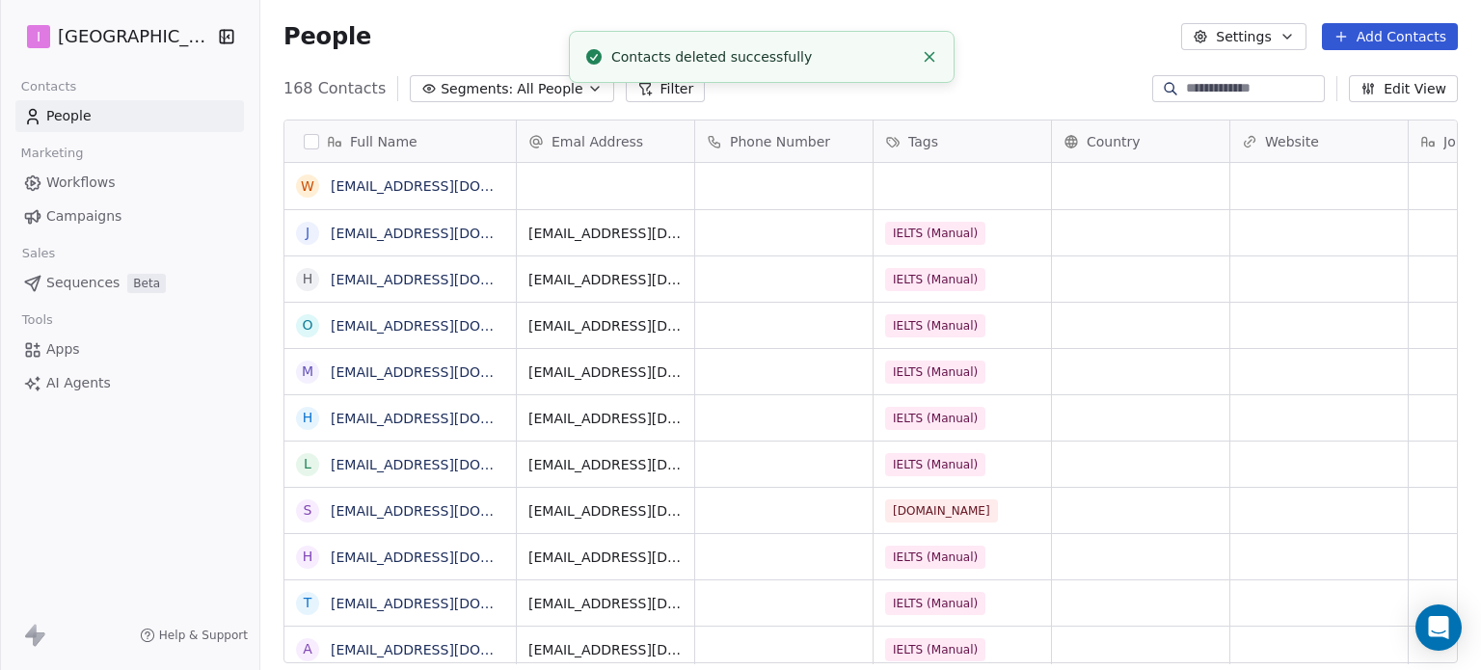
scroll to position [0, 0]
